Goal: Task Accomplishment & Management: Manage account settings

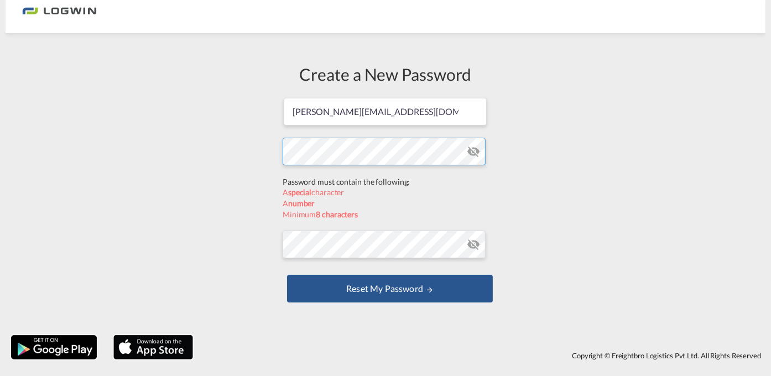
click at [352, 175] on form "[PERSON_NAME][EMAIL_ADDRESS][DOMAIN_NAME] Password must contain the following: …" at bounding box center [386, 201] width 206 height 209
click at [267, 150] on div "Create a New Password [PERSON_NAME][EMAIL_ADDRESS][DOMAIN_NAME] Password must c…" at bounding box center [386, 184] width 760 height 291
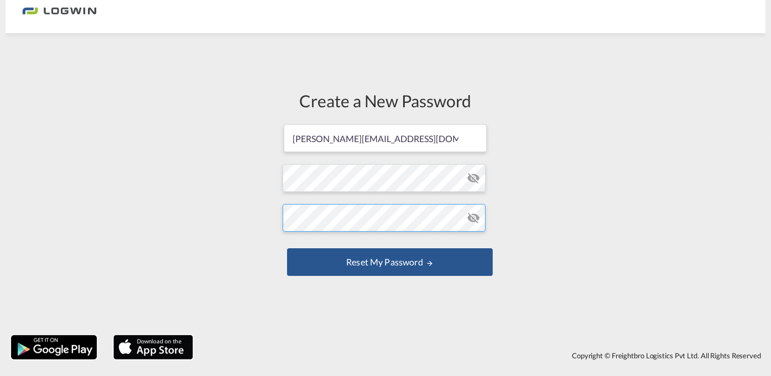
click at [332, 238] on form "anita.gupta@logwin-logistics.com Password must contain the following: A special…" at bounding box center [386, 201] width 206 height 156
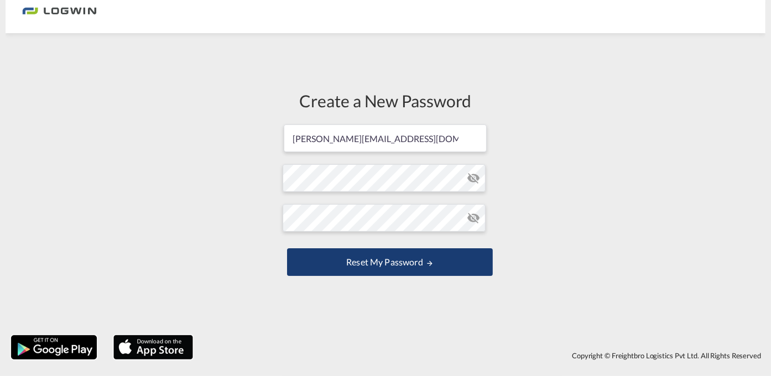
click at [357, 266] on button "Reset my password" at bounding box center [390, 262] width 206 height 28
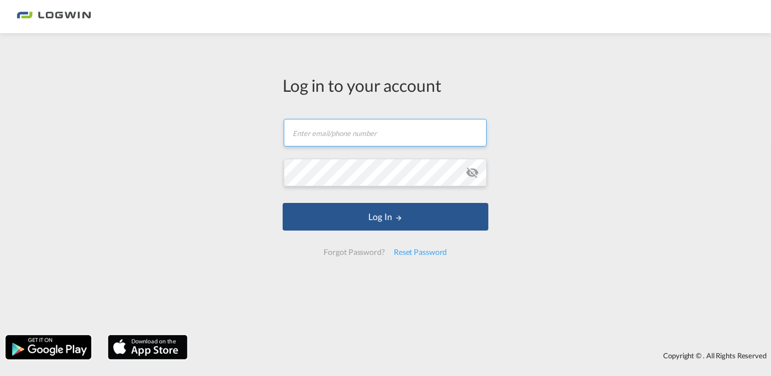
click at [362, 138] on input "text" at bounding box center [385, 133] width 203 height 28
type input "Anita.Gupta@logwin-logistics.com"
click at [431, 251] on div "Reset Password" at bounding box center [420, 252] width 62 height 20
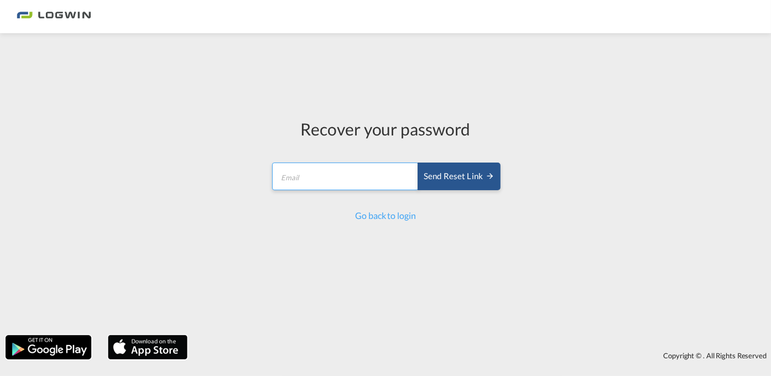
click at [369, 170] on input "email" at bounding box center [345, 177] width 147 height 28
type input "Anita.Gupta@logwin-logistics.com"
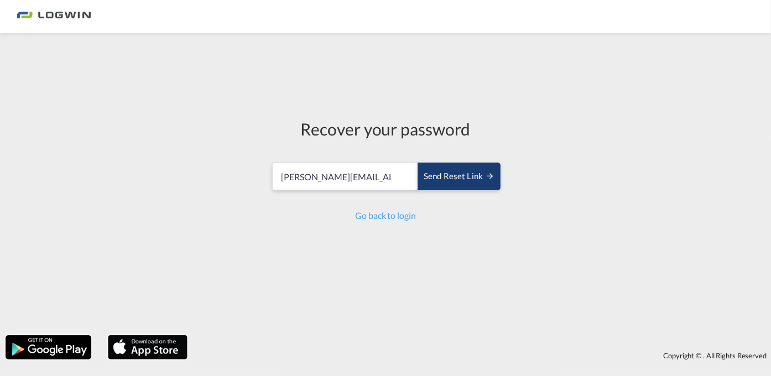
click at [450, 180] on div "Send reset link" at bounding box center [459, 176] width 71 height 13
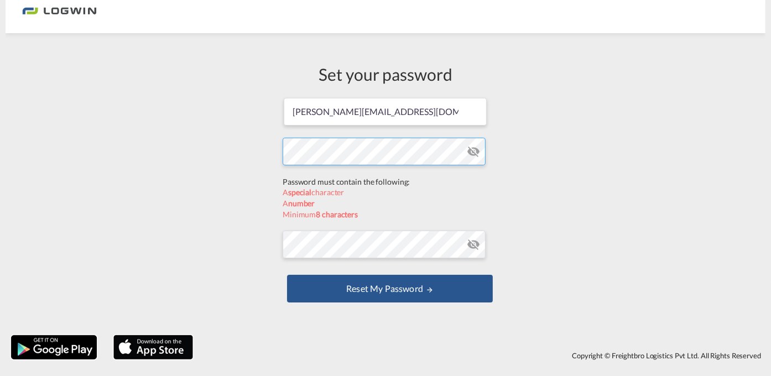
click at [326, 173] on form "[PERSON_NAME][EMAIL_ADDRESS][DOMAIN_NAME] Password must contain the following: …" at bounding box center [386, 201] width 206 height 209
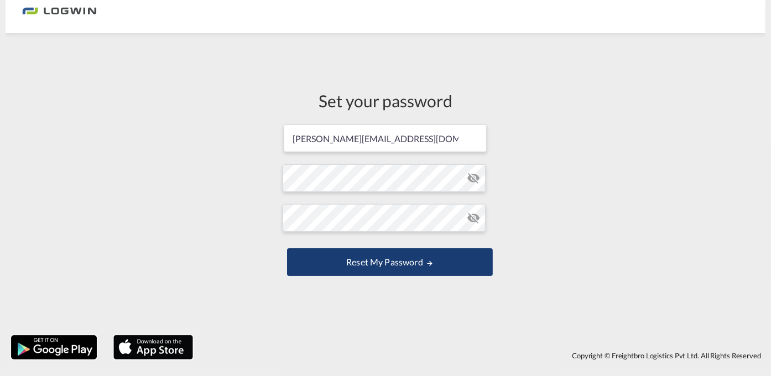
click at [386, 267] on button "Reset my password" at bounding box center [390, 262] width 206 height 28
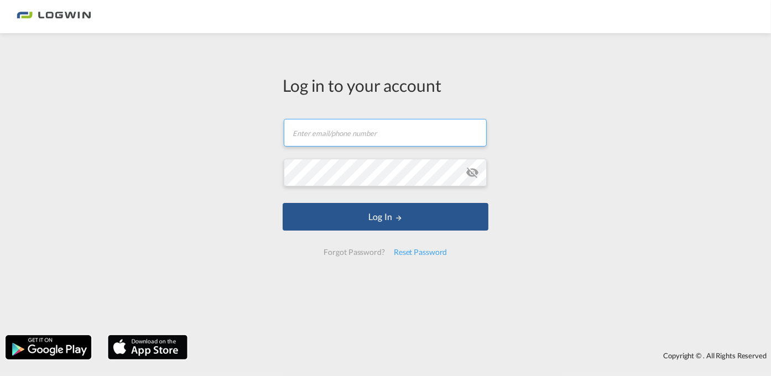
type input "[PERSON_NAME][EMAIL_ADDRESS][DOMAIN_NAME]"
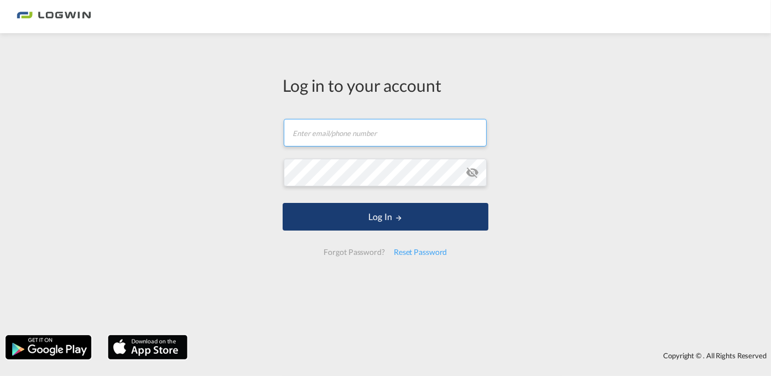
type input "[PERSON_NAME][EMAIL_ADDRESS][DOMAIN_NAME]"
click at [396, 216] on md-icon "LOGIN" at bounding box center [399, 218] width 8 height 8
